Goal: Check status

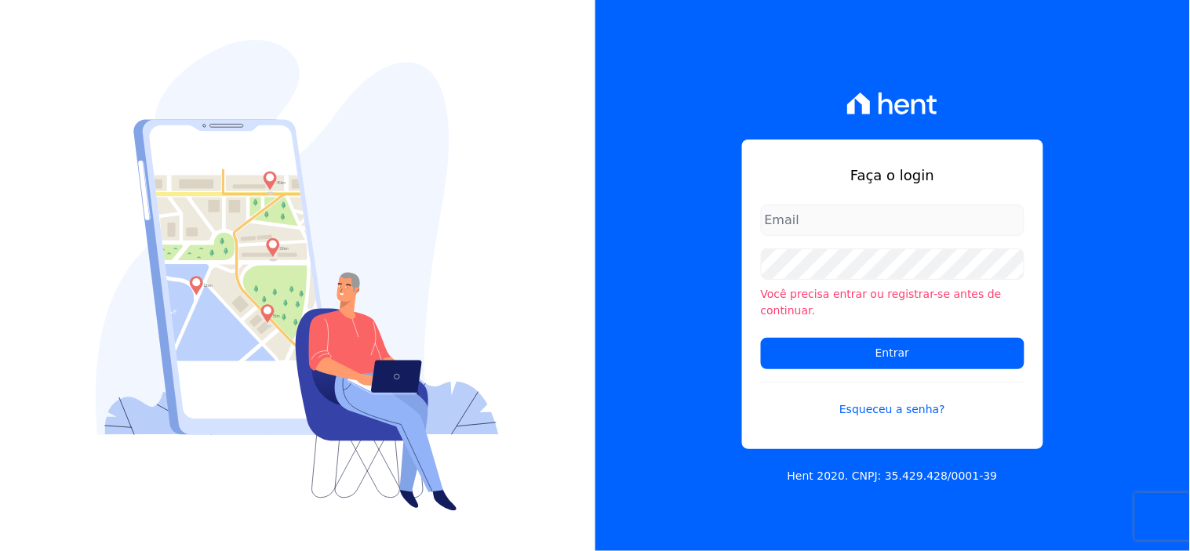
click at [834, 231] on input "email" at bounding box center [892, 220] width 263 height 31
type input "[EMAIL_ADDRESS][DOMAIN_NAME]"
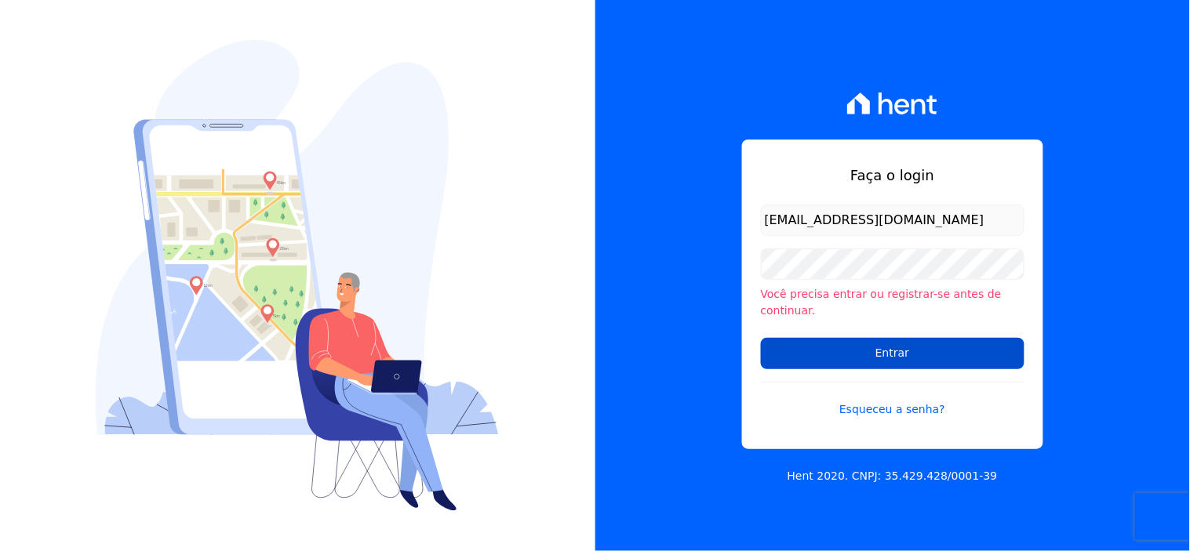
click at [870, 347] on input "Entrar" at bounding box center [892, 353] width 263 height 31
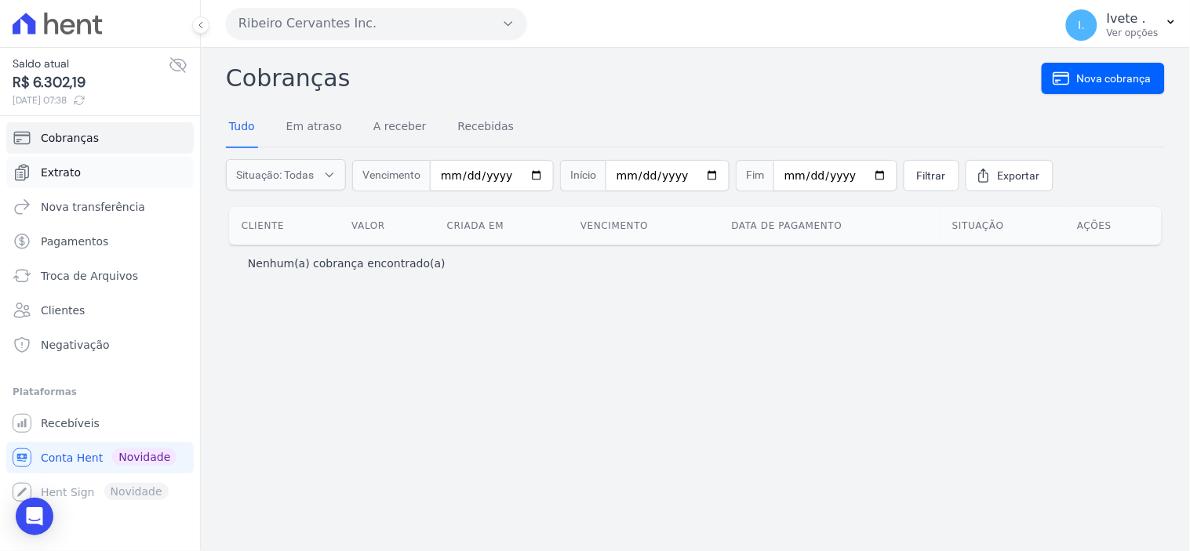
click at [56, 175] on span "Extrato" at bounding box center [61, 173] width 40 height 16
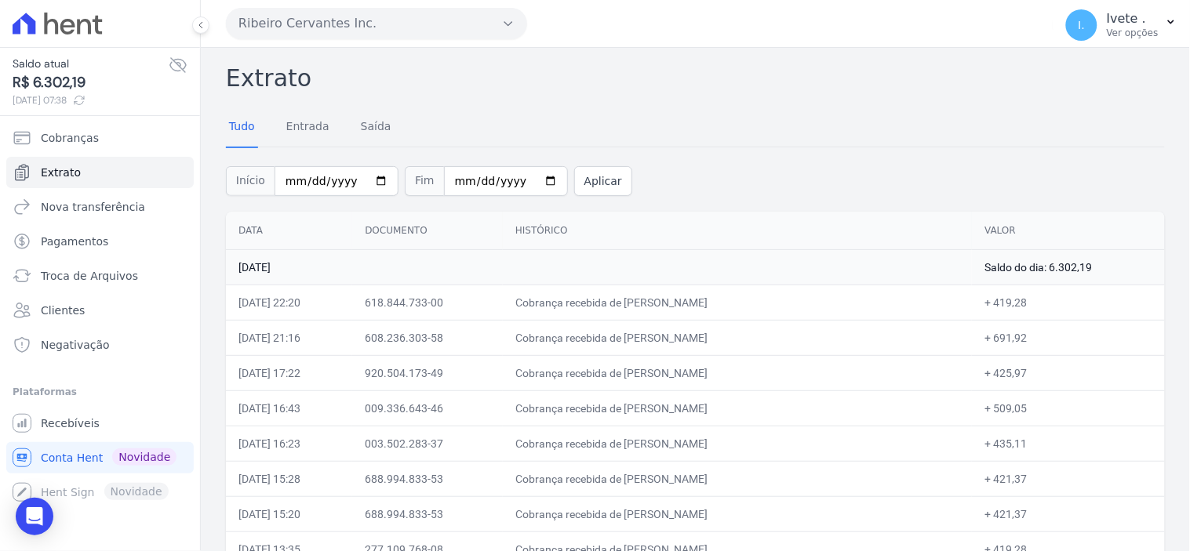
click at [678, 81] on h2 "Extrato" at bounding box center [695, 77] width 939 height 35
